Goal: Task Accomplishment & Management: Manage account settings

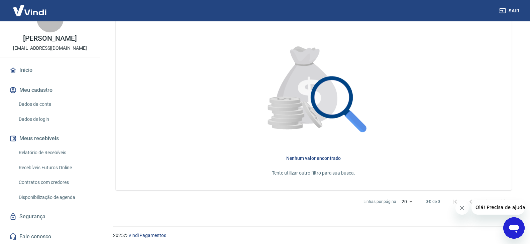
scroll to position [204, 0]
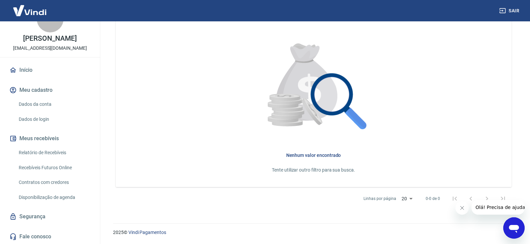
click at [50, 154] on link "Relatório de Recebíveis" at bounding box center [54, 153] width 76 height 14
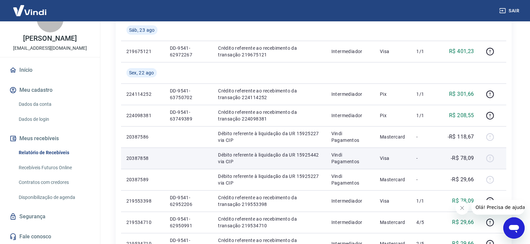
scroll to position [537, 0]
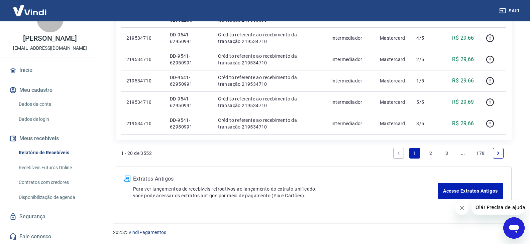
click at [430, 154] on link "2" at bounding box center [430, 153] width 11 height 11
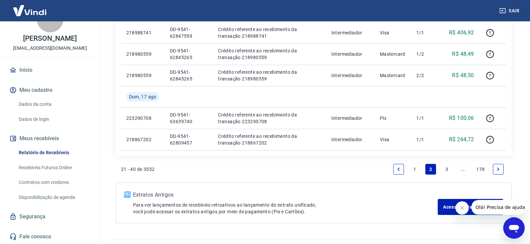
scroll to position [502, 0]
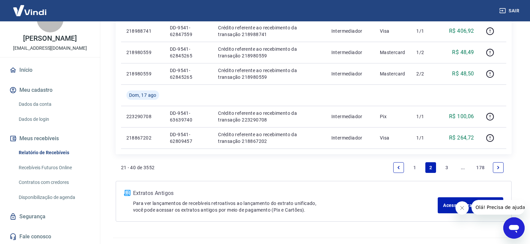
click at [445, 166] on link "3" at bounding box center [446, 167] width 11 height 11
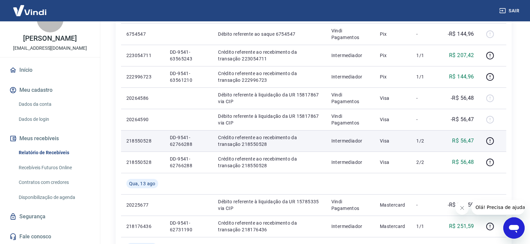
scroll to position [234, 0]
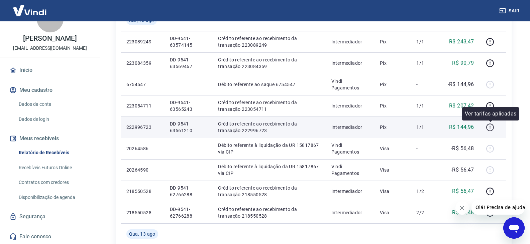
click at [486, 129] on icon "button" at bounding box center [490, 127] width 8 height 8
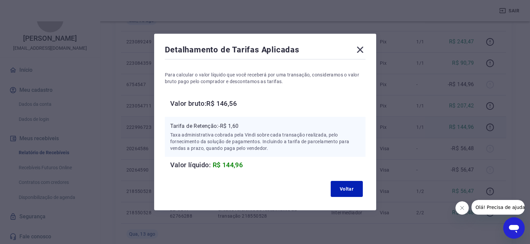
click at [356, 49] on div "Detalhamento de Tarifas Aplicadas" at bounding box center [265, 50] width 201 height 13
click at [362, 46] on icon at bounding box center [360, 49] width 11 height 11
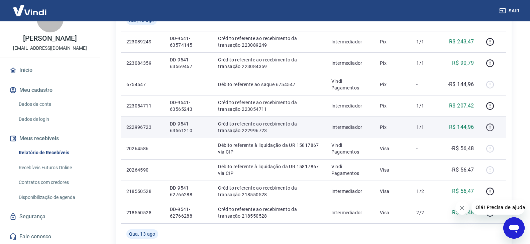
click at [488, 126] on icon "button" at bounding box center [490, 128] width 8 height 8
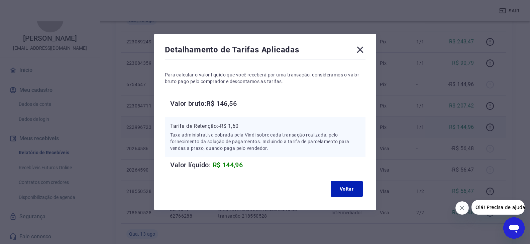
click at [365, 49] on icon at bounding box center [360, 49] width 11 height 11
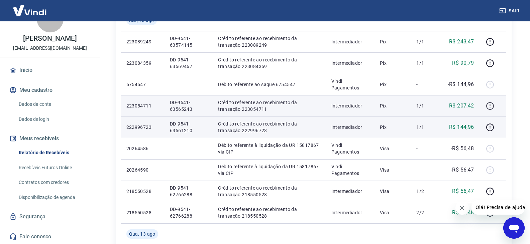
click at [489, 106] on icon "button" at bounding box center [490, 106] width 8 height 8
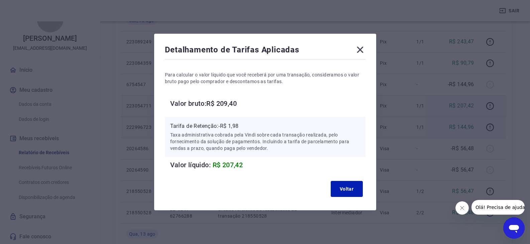
click at [362, 50] on icon at bounding box center [360, 50] width 6 height 6
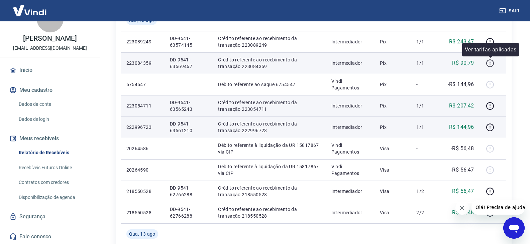
click at [490, 59] on icon "button" at bounding box center [490, 63] width 8 height 8
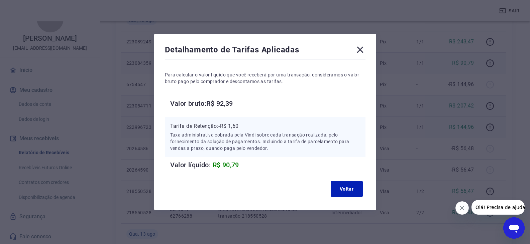
drag, startPoint x: 362, startPoint y: 50, endPoint x: 380, endPoint y: 63, distance: 22.4
click at [361, 50] on icon at bounding box center [360, 49] width 11 height 11
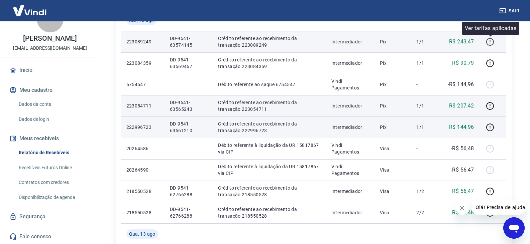
click at [488, 43] on icon "button" at bounding box center [490, 42] width 8 height 8
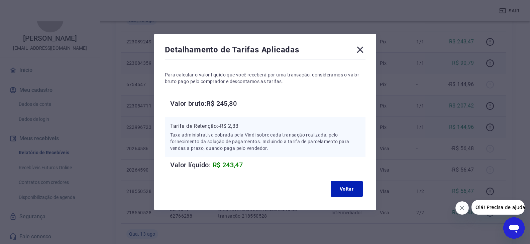
drag, startPoint x: 366, startPoint y: 45, endPoint x: 392, endPoint y: 66, distance: 33.1
click at [365, 45] on icon at bounding box center [360, 49] width 11 height 11
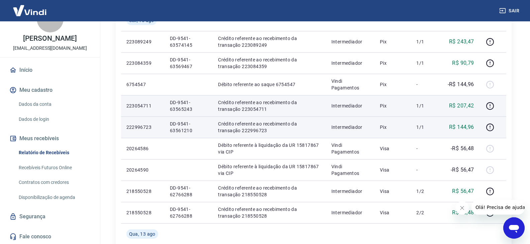
drag, startPoint x: 530, startPoint y: 98, endPoint x: 528, endPoint y: 91, distance: 7.2
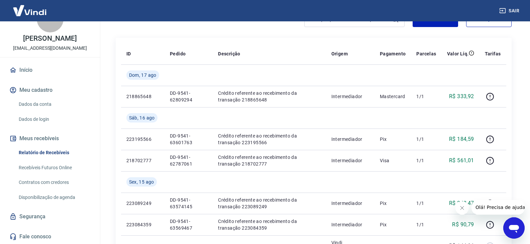
scroll to position [69, 0]
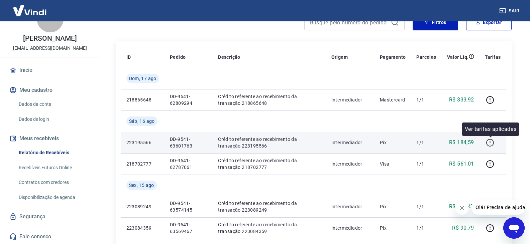
click at [491, 141] on icon "button" at bounding box center [490, 143] width 8 height 8
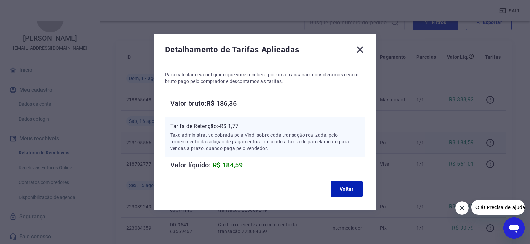
click at [359, 48] on icon at bounding box center [360, 49] width 11 height 11
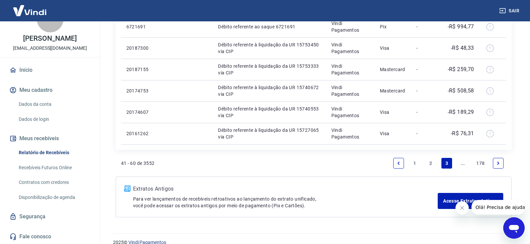
scroll to position [537, 0]
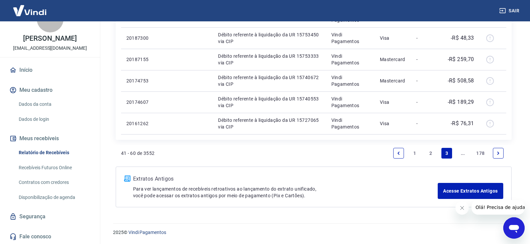
click at [433, 150] on link "2" at bounding box center [430, 153] width 11 height 11
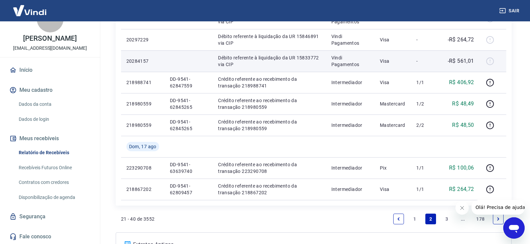
scroll to position [482, 0]
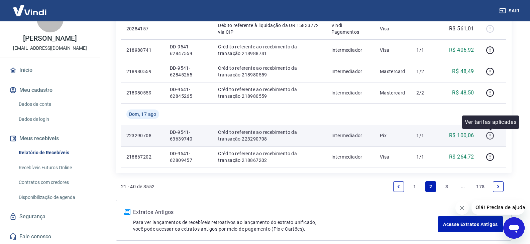
click at [492, 138] on icon "button" at bounding box center [490, 136] width 8 height 8
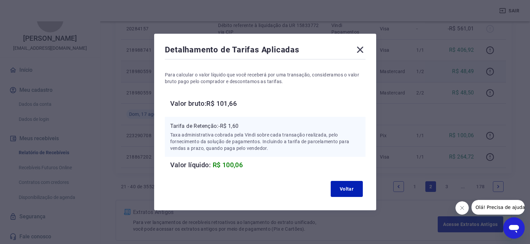
drag, startPoint x: 365, startPoint y: 51, endPoint x: 373, endPoint y: 70, distance: 20.7
click at [365, 51] on icon at bounding box center [360, 49] width 11 height 11
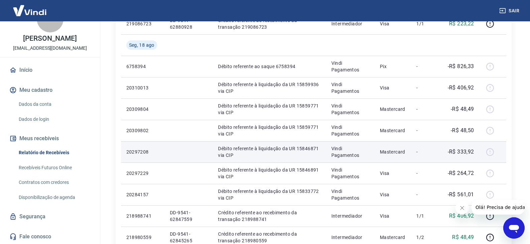
scroll to position [315, 0]
